Goal: Information Seeking & Learning: Stay updated

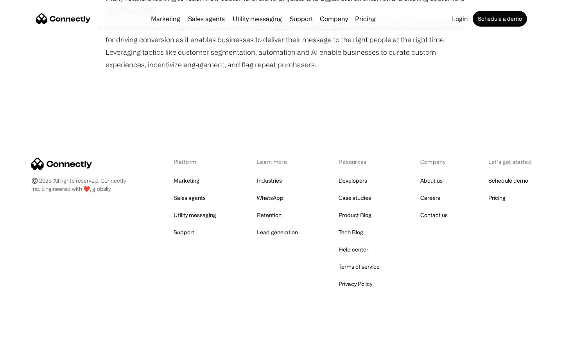
scroll to position [538, 0]
